Goal: Leave review/rating: Leave review/rating

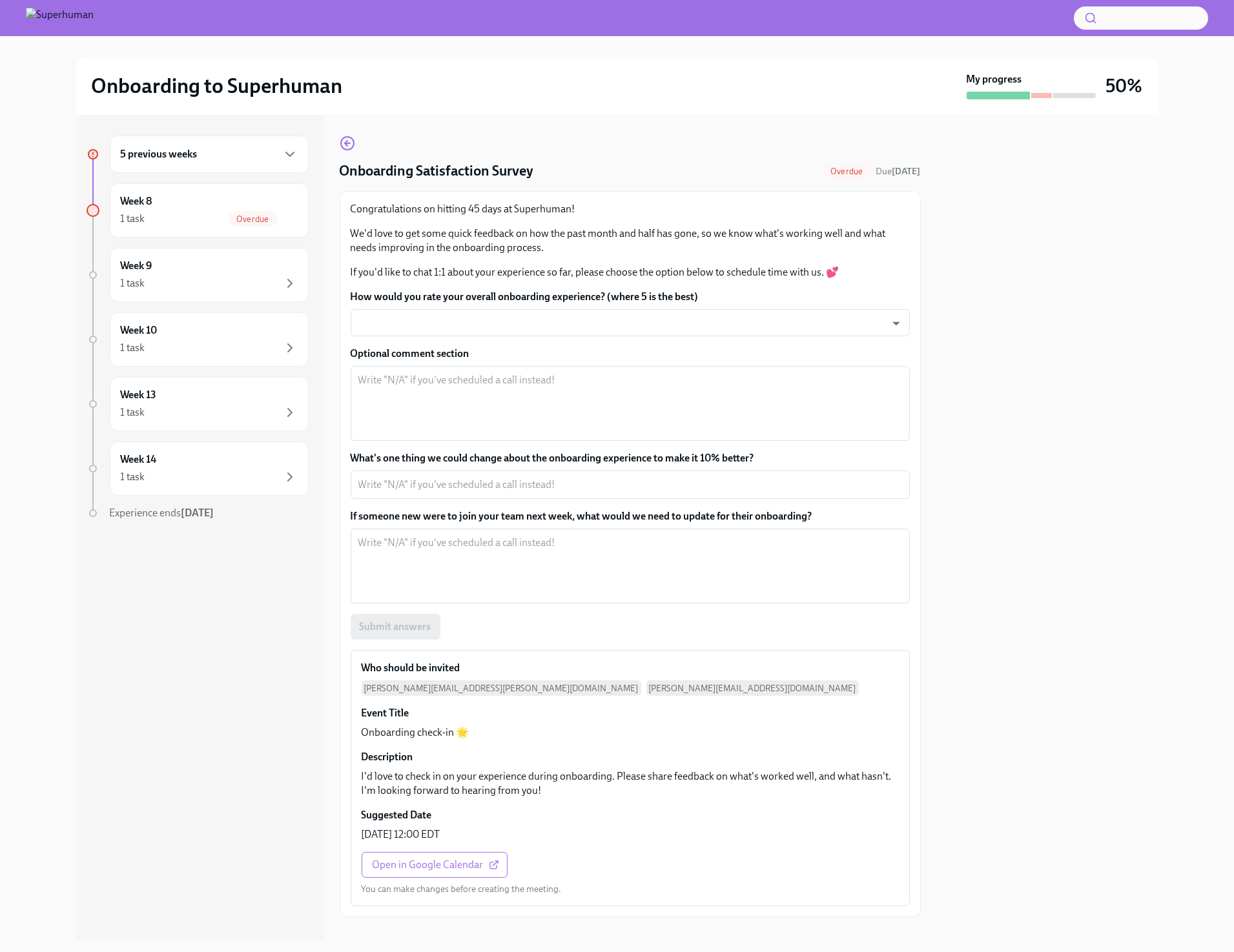
click at [1126, 621] on div at bounding box center [1047, 527] width 222 height 824
click at [1096, 604] on div at bounding box center [1047, 527] width 222 height 824
click at [570, 308] on div "How would you rate your overall onboarding experience? (where 5 is the best) ​ ​" at bounding box center [630, 313] width 559 height 46
click at [567, 316] on body "Onboarding to Superhuman My progress 50% 6 previous weeks Week 9 1 task Week 10…" at bounding box center [617, 476] width 1234 height 952
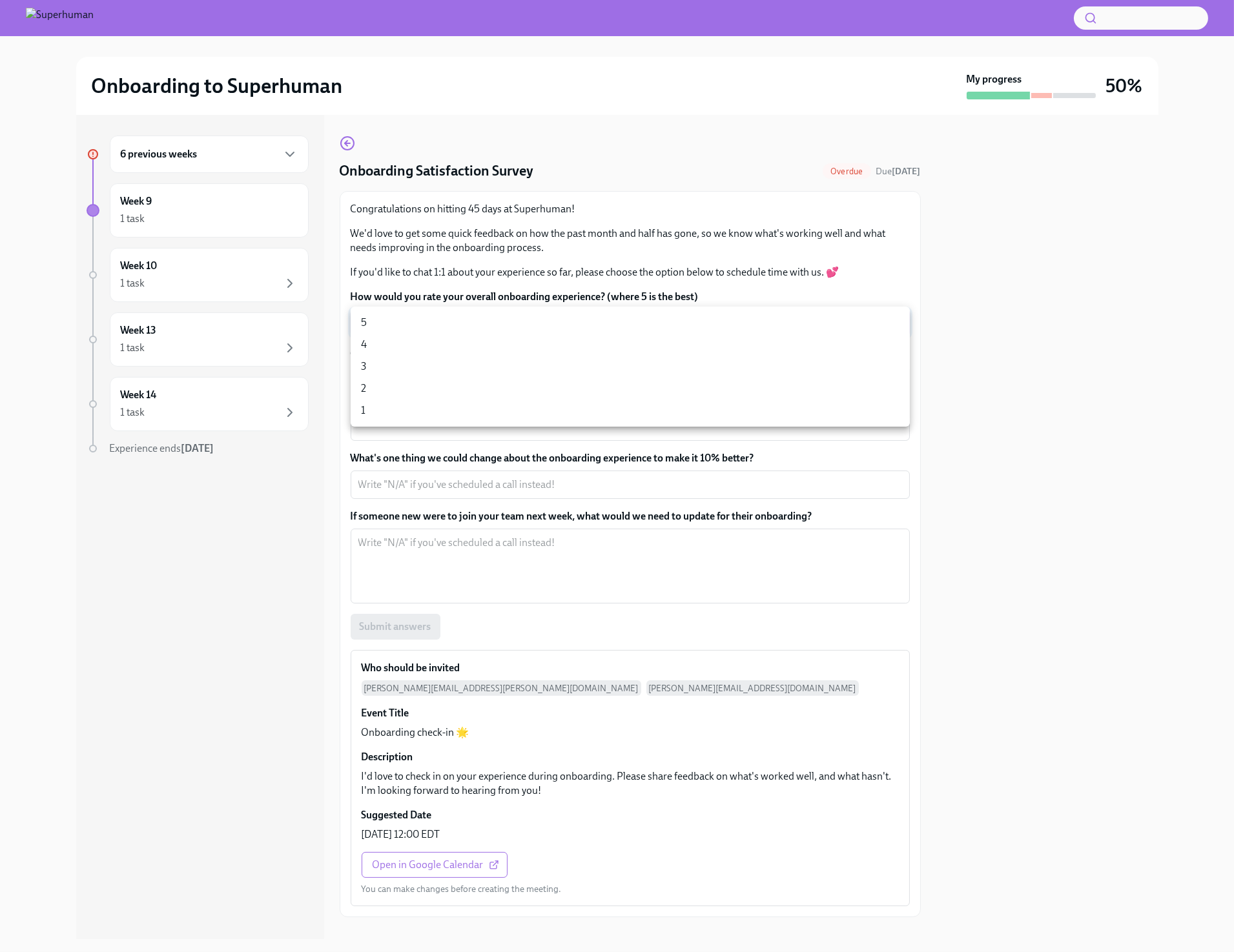
click at [562, 323] on li "5" at bounding box center [630, 323] width 559 height 22
type input "sT3VcEinO"
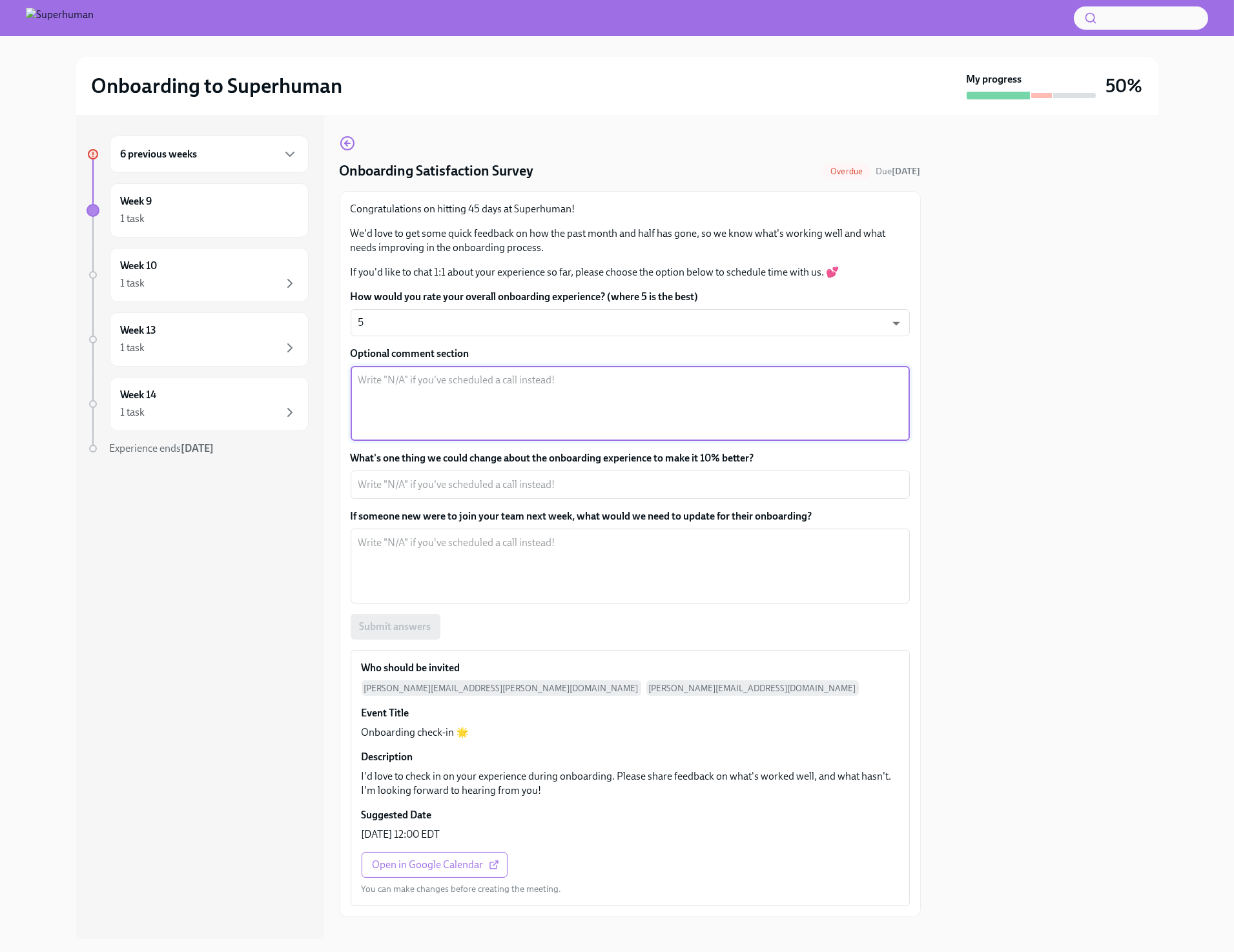
click at [541, 404] on textarea "Optional comment section" at bounding box center [630, 403] width 544 height 62
type textarea "Hmm, with holidays"
type textarea "45"
type textarea "I think this is day 37 given weekends and holidays"
